Goal: Find specific page/section: Find specific page/section

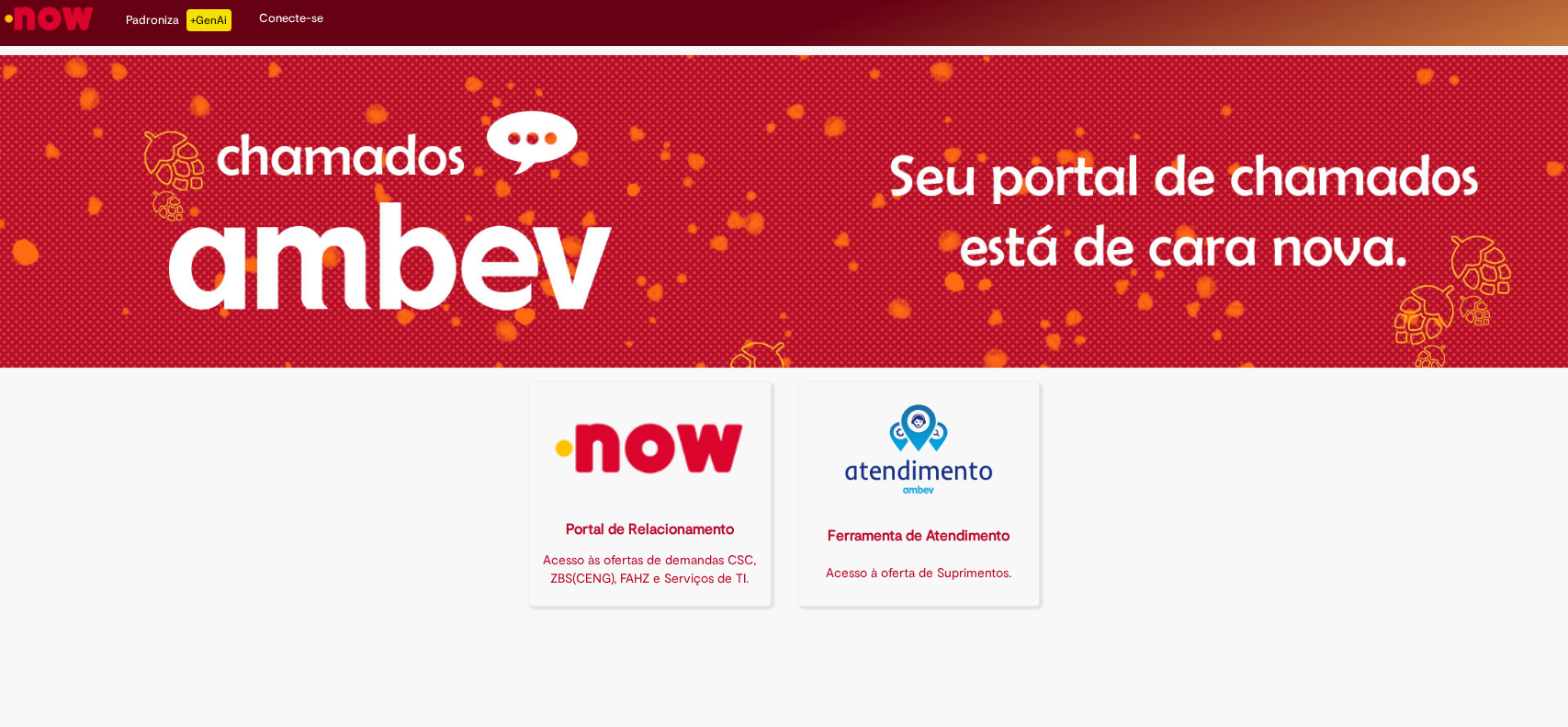
click at [690, 459] on img at bounding box center [650, 449] width 218 height 89
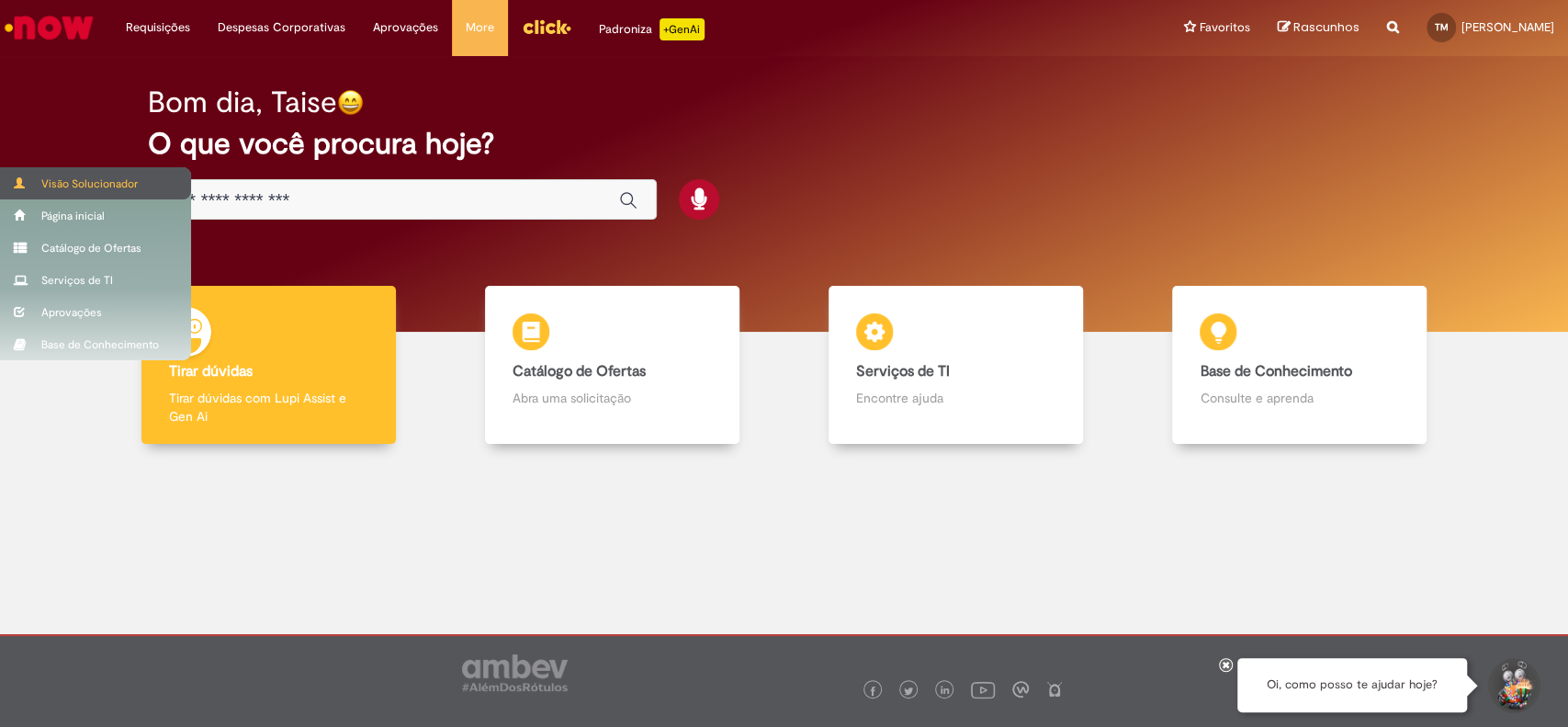
click at [44, 176] on div "Visão Solucionador" at bounding box center [96, 184] width 191 height 33
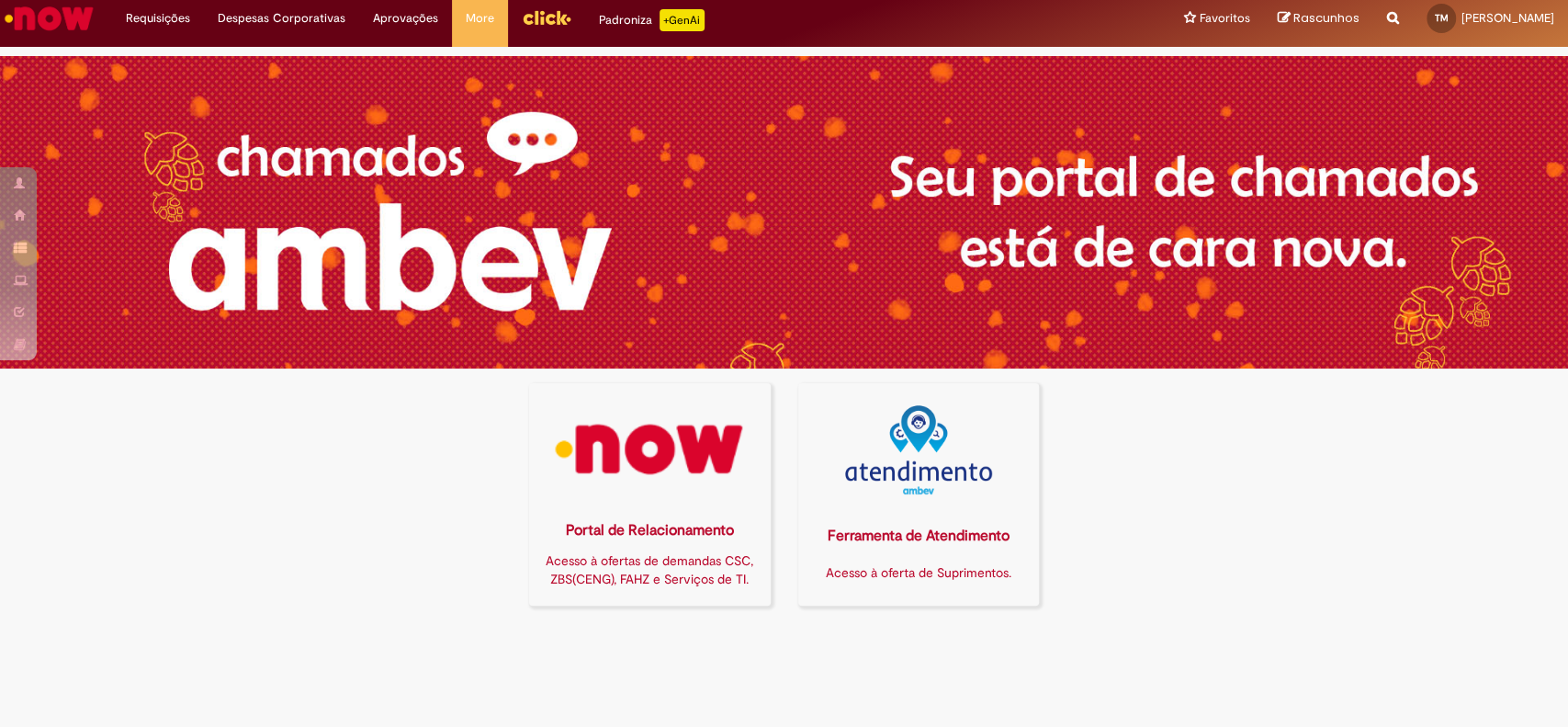
click at [530, 17] on img "Menu Cabeçalho" at bounding box center [547, 17] width 50 height 28
